Goal: Task Accomplishment & Management: Manage account settings

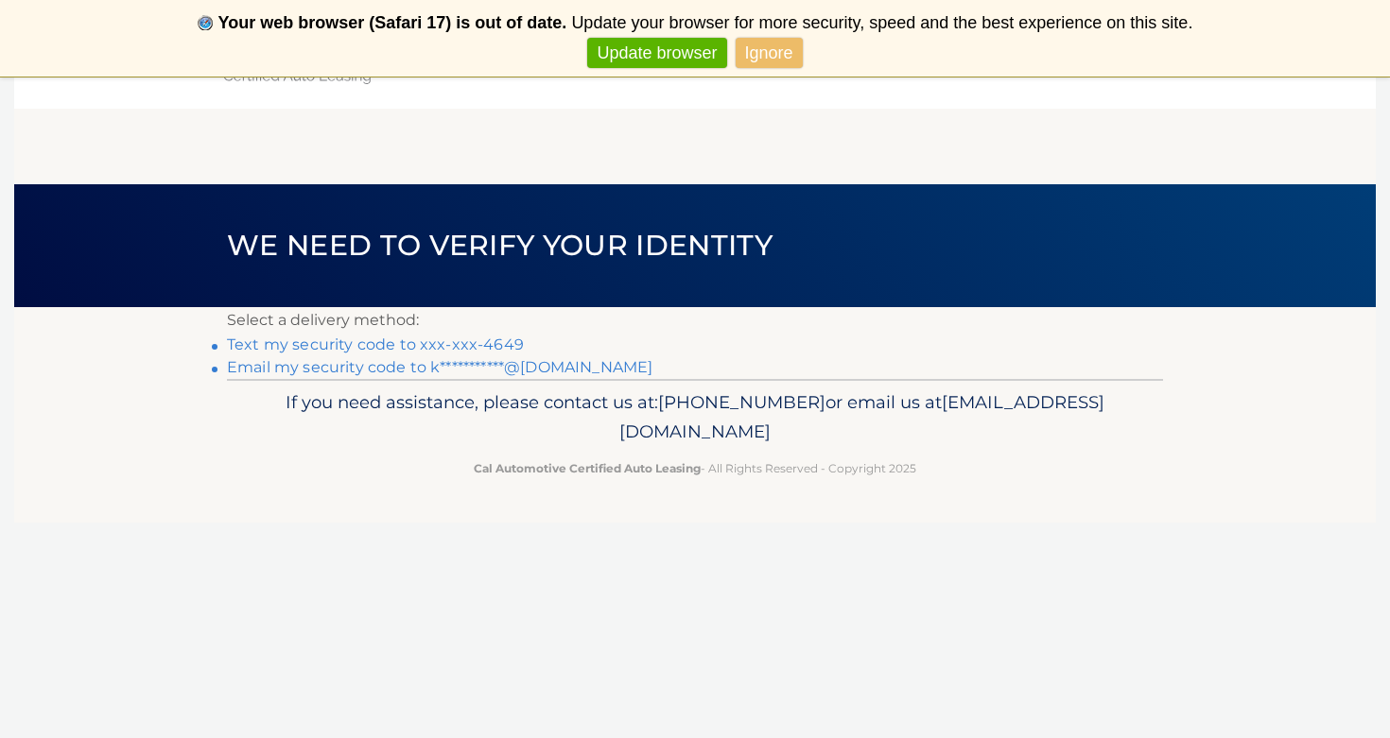
click at [443, 338] on link "Text my security code to xxx-xxx-4649" at bounding box center [375, 345] width 297 height 18
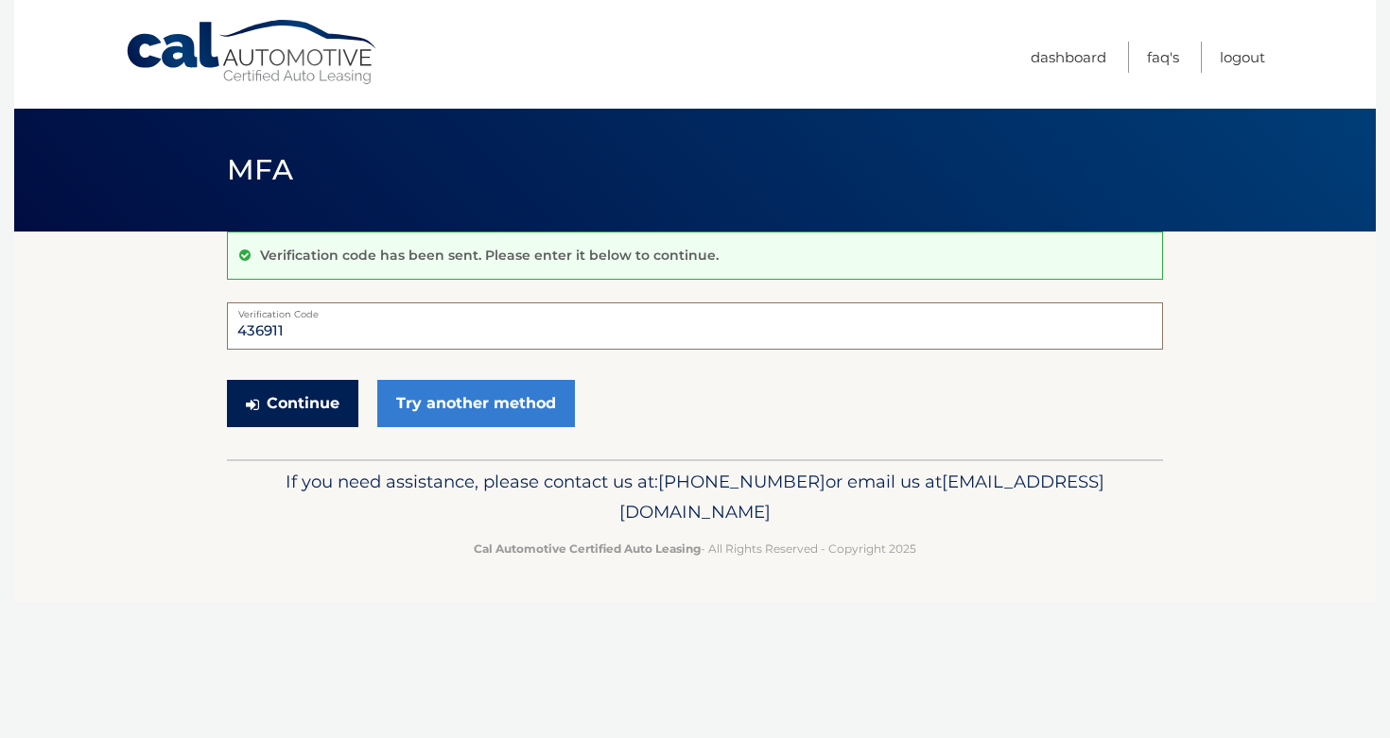
type input "436911"
click at [334, 391] on button "Continue" at bounding box center [292, 403] width 131 height 47
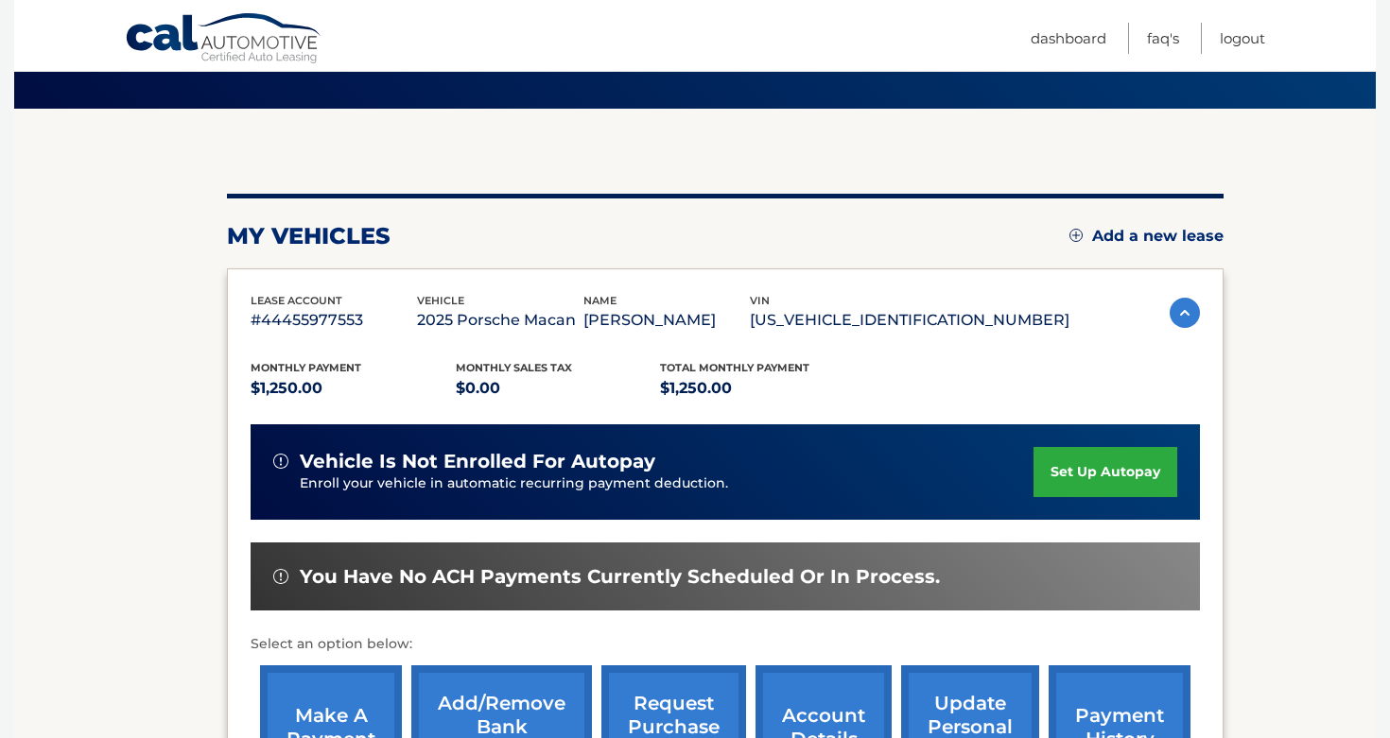
scroll to position [128, 0]
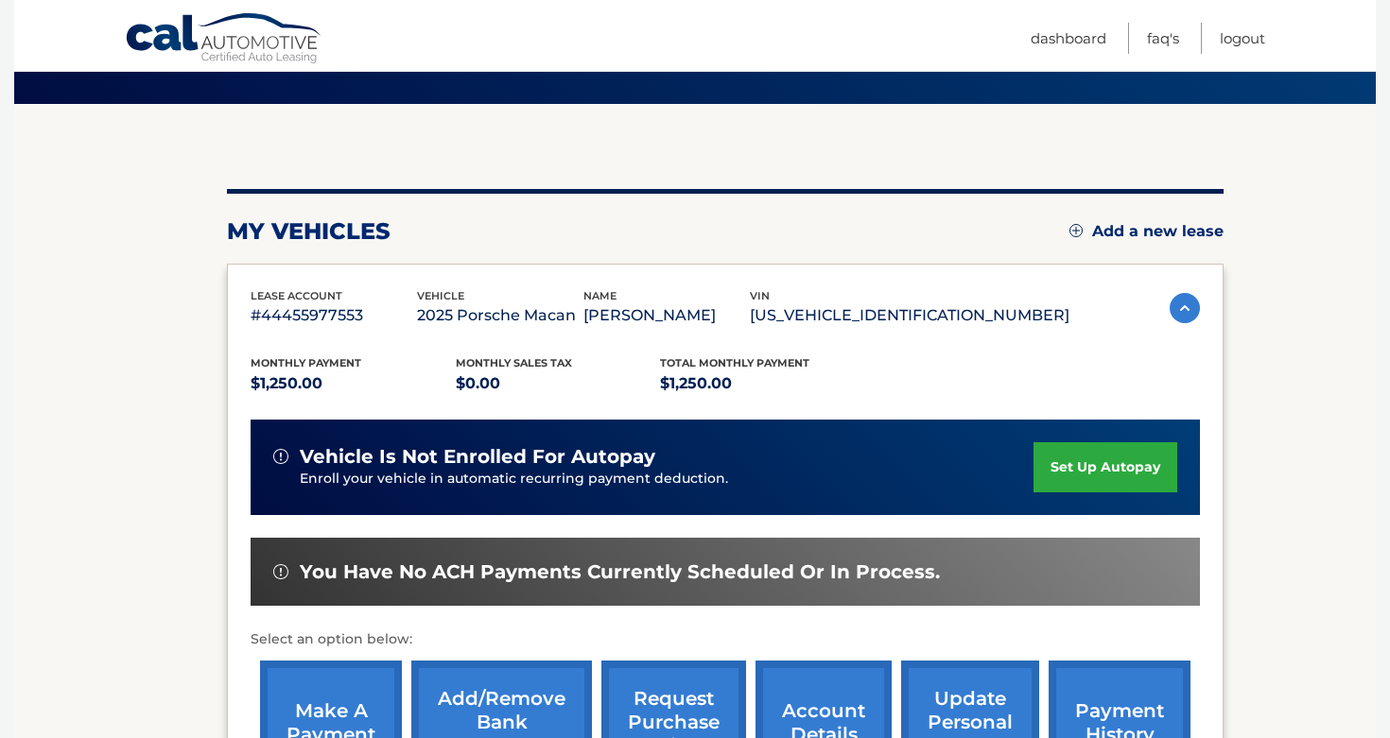
click at [1127, 454] on link "set up autopay" at bounding box center [1105, 468] width 144 height 50
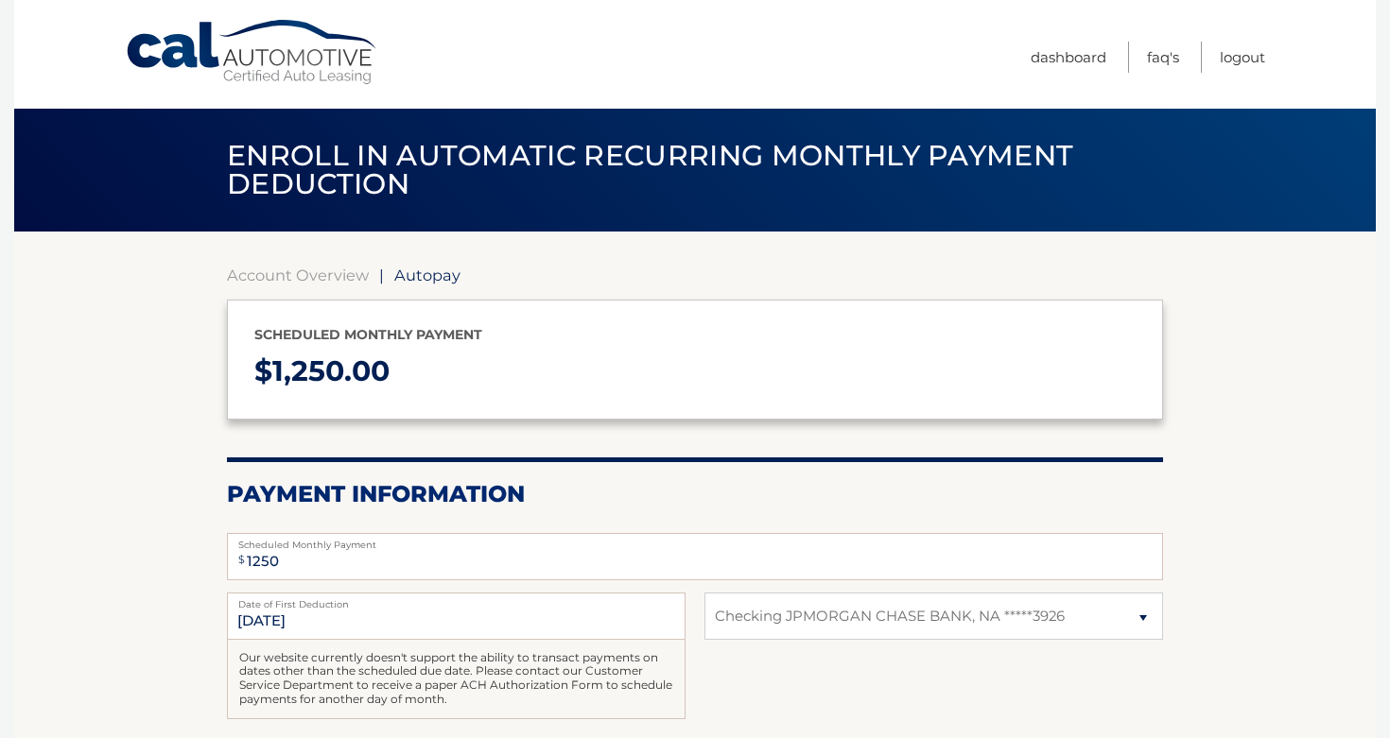
select select "MGViOWYwMDYtYWU1Zi00MTFlLTk3MTAtYWFlOWU5OTU5MWE2"
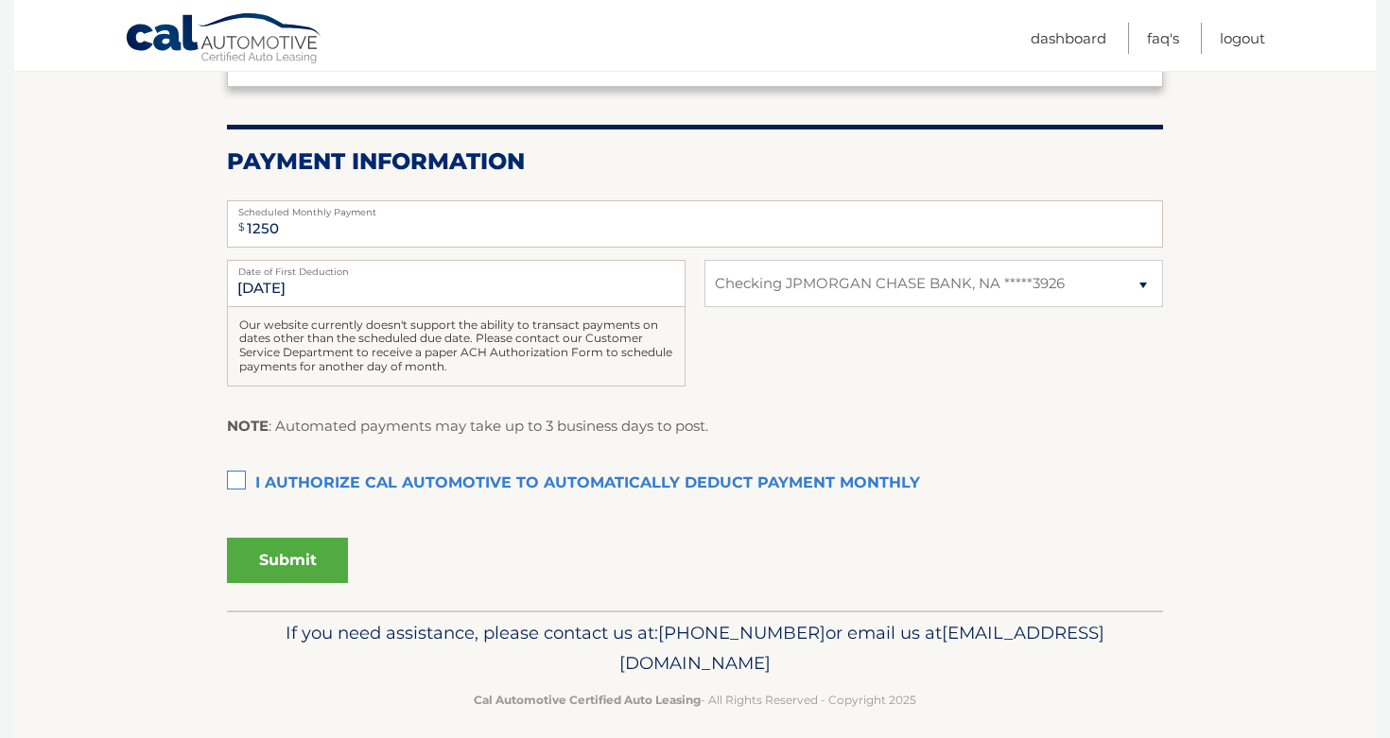
scroll to position [336, 0]
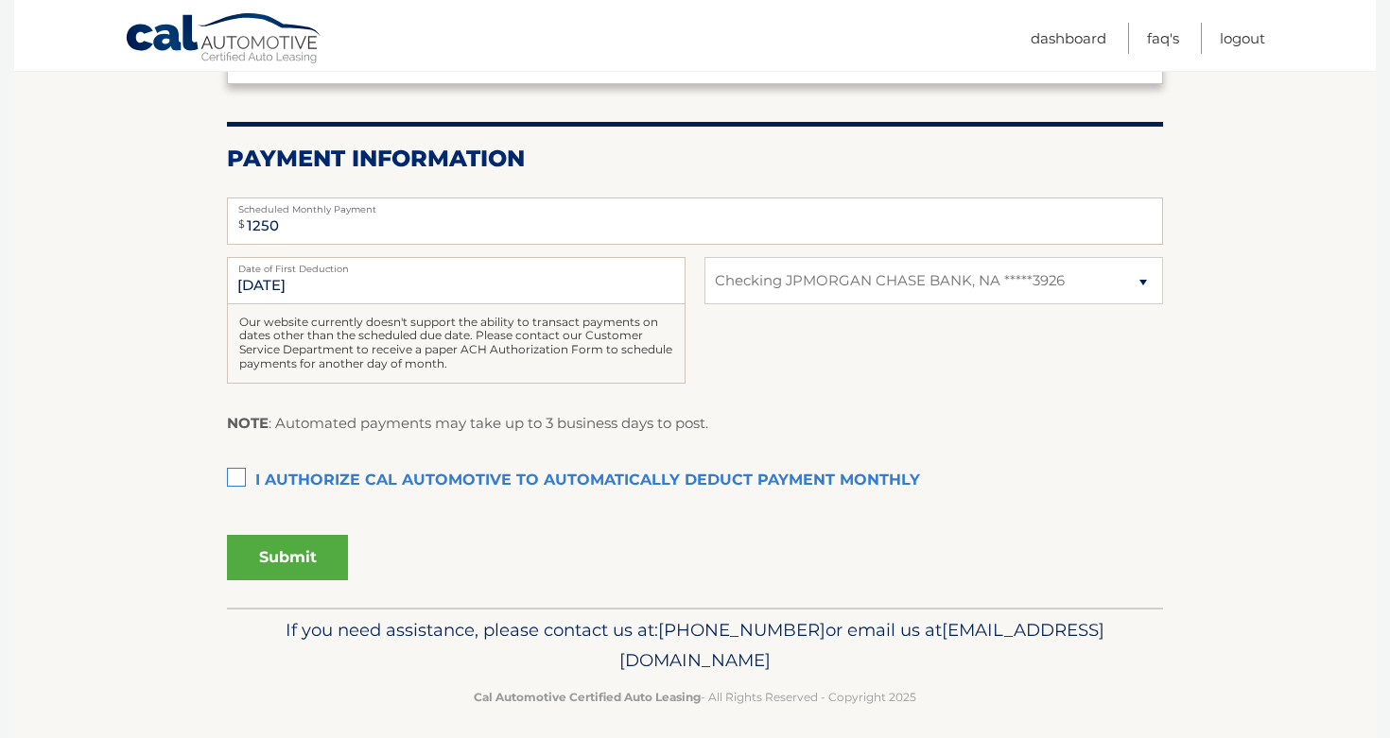
click at [234, 473] on label "I authorize cal automotive to automatically deduct payment monthly This checkbo…" at bounding box center [695, 481] width 936 height 38
click at [0, 0] on input "I authorize cal automotive to automatically deduct payment monthly This checkbo…" at bounding box center [0, 0] width 0 height 0
click at [317, 562] on button "Submit" at bounding box center [287, 557] width 121 height 45
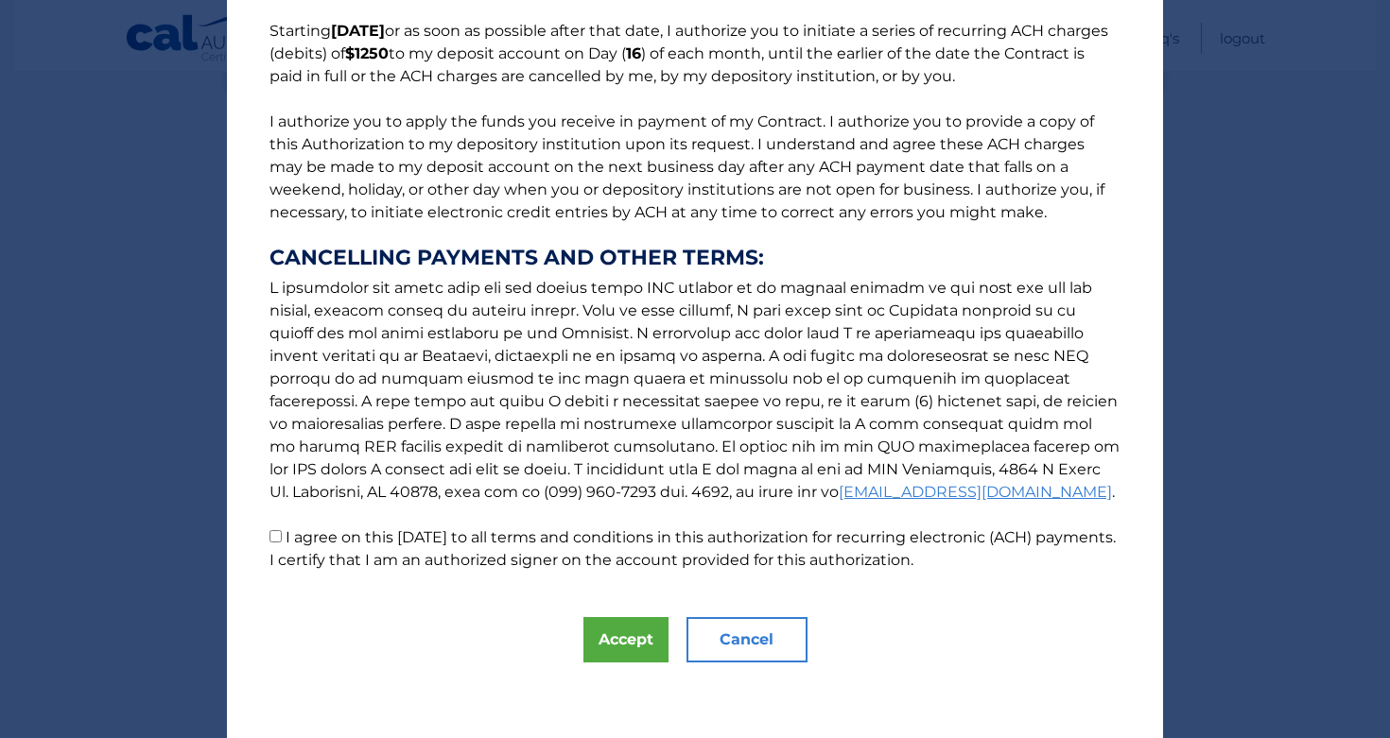
scroll to position [155, 0]
click at [273, 542] on input "I agree on this [DATE] to all terms and conditions in this authorization for re…" at bounding box center [275, 536] width 12 height 12
checkbox input "true"
click at [638, 651] on button "Accept" at bounding box center [625, 639] width 85 height 45
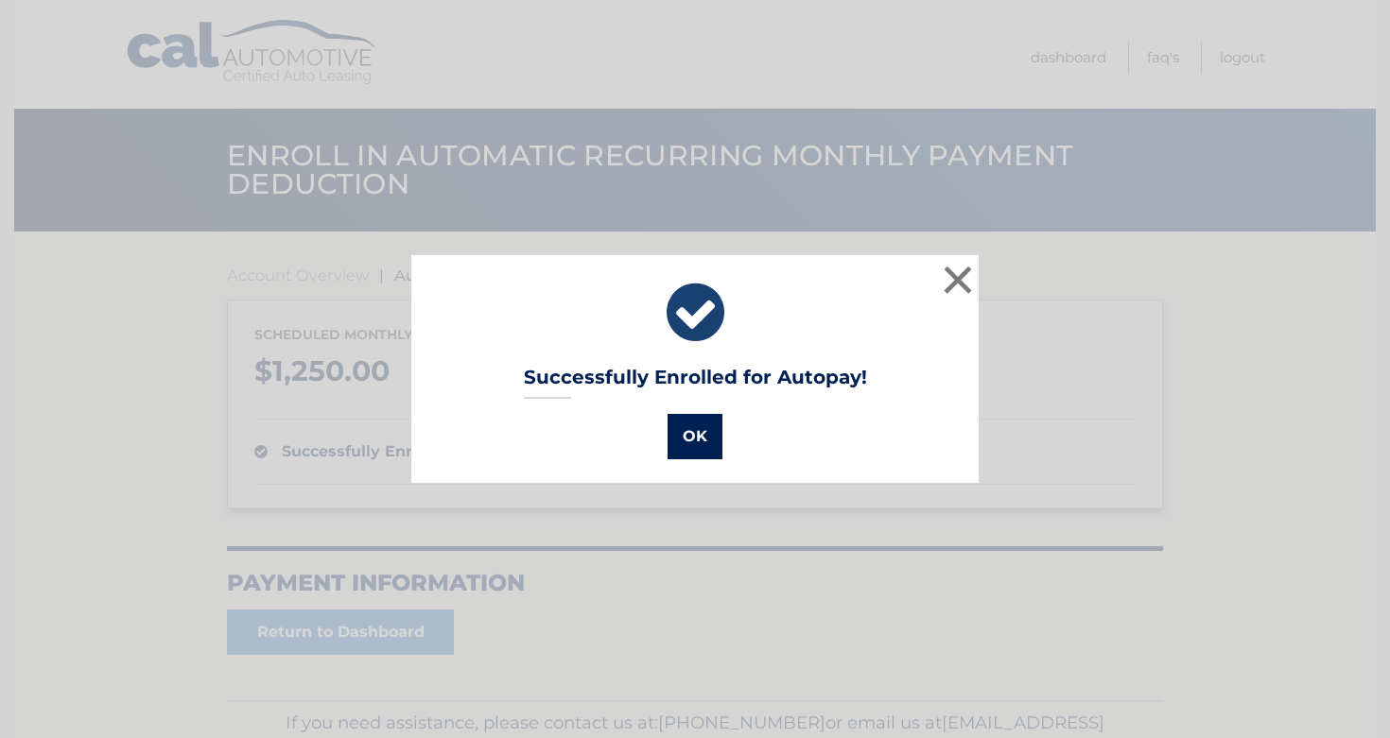
click at [697, 443] on button "OK" at bounding box center [695, 436] width 55 height 45
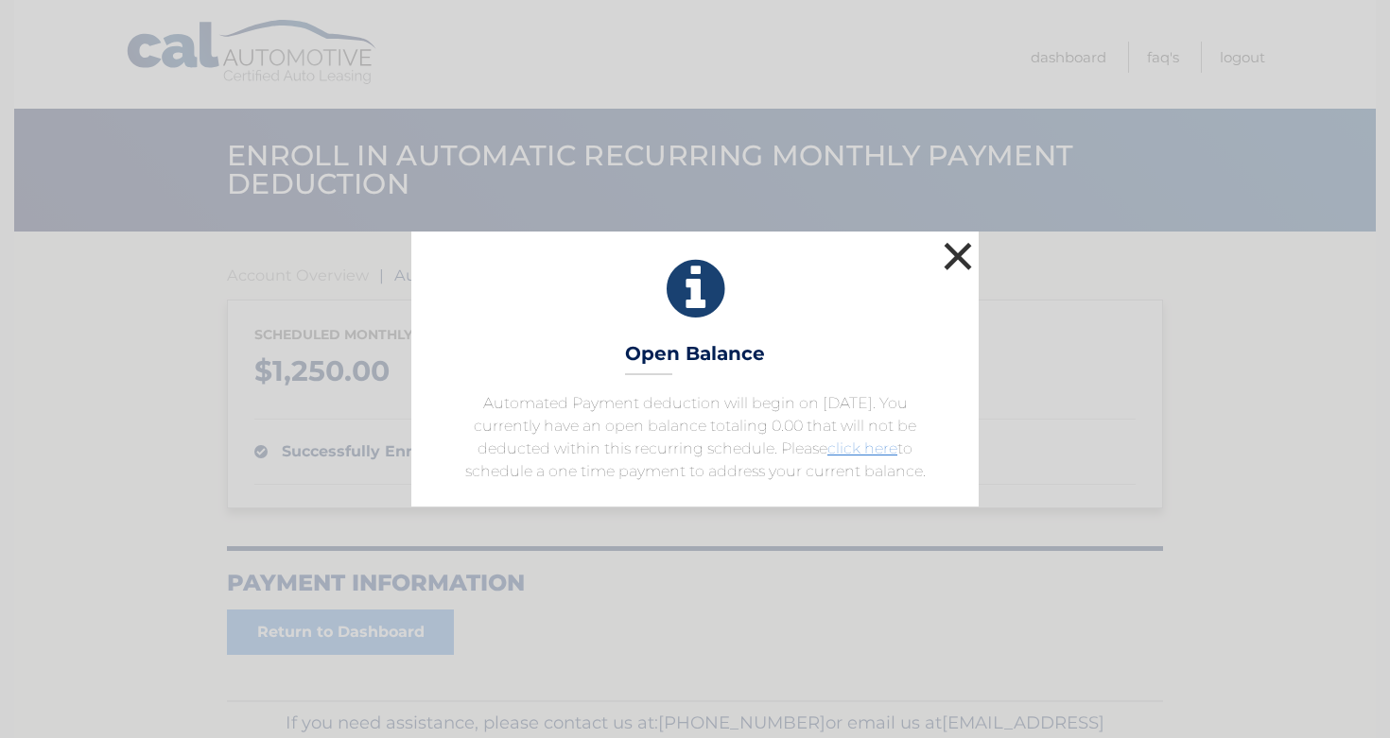
click at [949, 261] on button "×" at bounding box center [958, 256] width 38 height 38
